Goal: Task Accomplishment & Management: Use online tool/utility

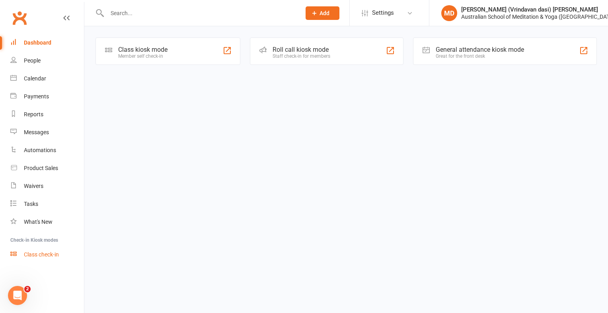
click at [41, 253] on div "Class check-in" at bounding box center [41, 254] width 35 height 6
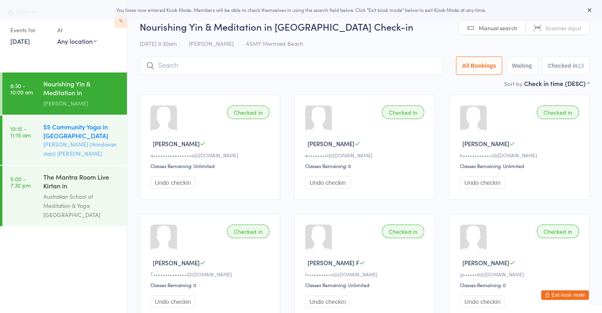
click at [75, 130] on div "$5 Community Yoga in [GEOGRAPHIC_DATA]" at bounding box center [81, 130] width 77 height 17
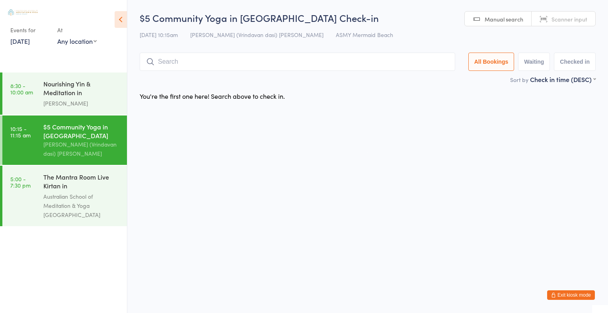
click at [562, 17] on span "Scanner input" at bounding box center [569, 19] width 36 height 8
type input "2733"
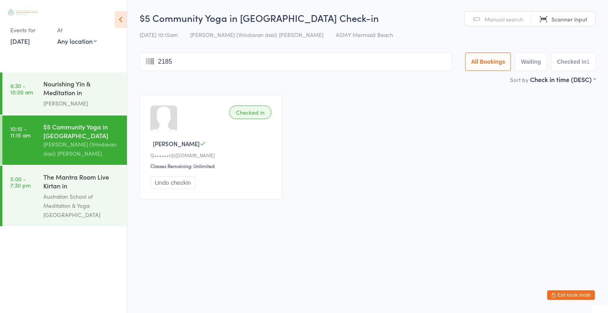
type input "2185"
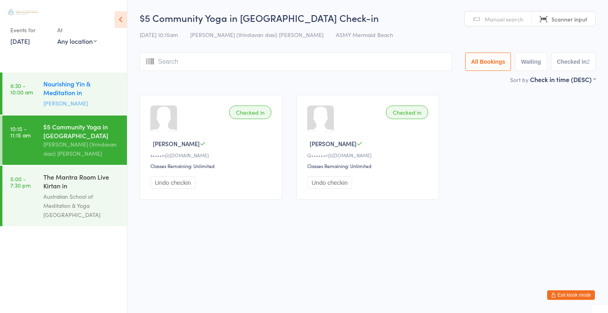
click at [57, 95] on div "Nourishing Yin & Meditation in [GEOGRAPHIC_DATA]" at bounding box center [81, 88] width 77 height 19
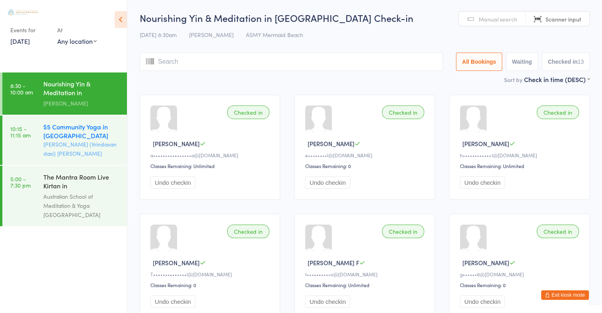
click at [46, 126] on div "$5 Community Yoga in [GEOGRAPHIC_DATA]" at bounding box center [81, 130] width 77 height 17
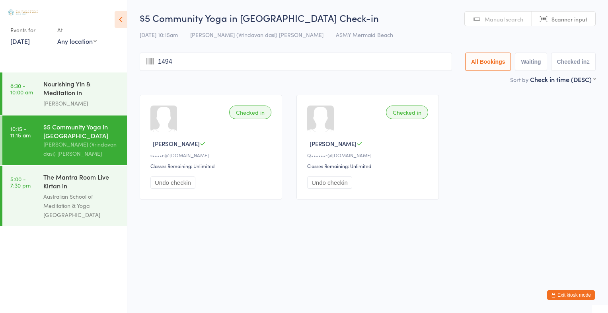
type input "1494"
click at [165, 56] on input "search" at bounding box center [296, 61] width 312 height 18
type input "dav"
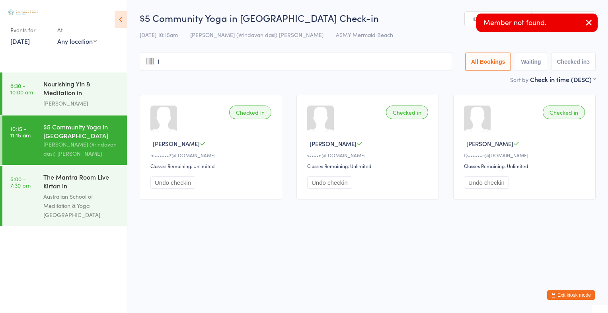
type input "id"
click at [586, 24] on icon "button" at bounding box center [589, 22] width 10 height 10
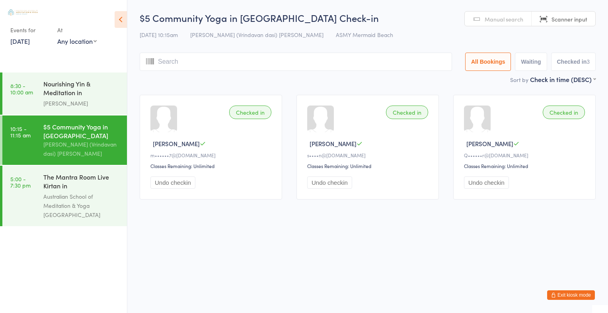
click at [508, 19] on span "Manual search" at bounding box center [503, 19] width 39 height 8
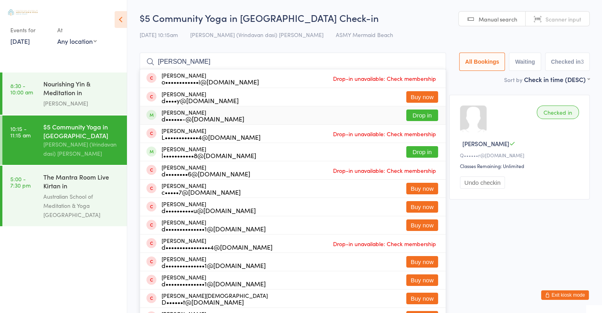
type input "[PERSON_NAME]"
click at [432, 112] on button "Drop in" at bounding box center [422, 115] width 32 height 12
